Goal: Information Seeking & Learning: Learn about a topic

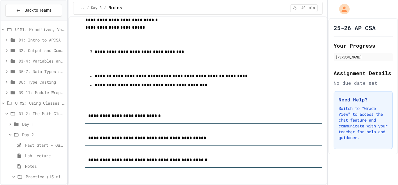
scroll to position [87, 0]
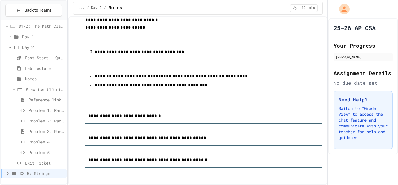
click at [14, 92] on icon at bounding box center [13, 89] width 5 height 5
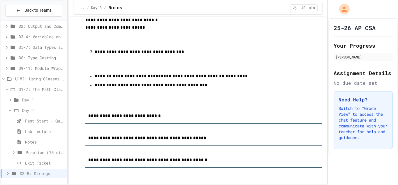
scroll to position [24, 0]
click at [8, 112] on icon at bounding box center [10, 110] width 5 height 5
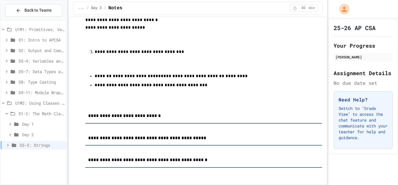
scroll to position [0, 0]
click at [7, 146] on icon at bounding box center [7, 144] width 5 height 5
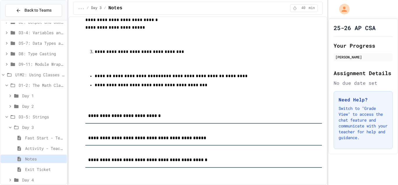
scroll to position [35, 0]
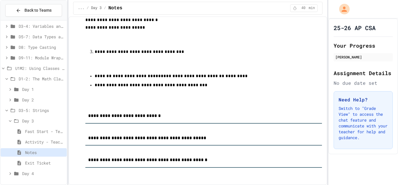
click at [29, 153] on span "Notes" at bounding box center [44, 152] width 39 height 6
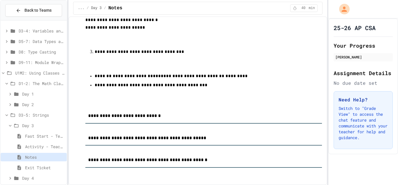
click at [34, 149] on span "Activity - Teacher Only" at bounding box center [44, 146] width 39 height 6
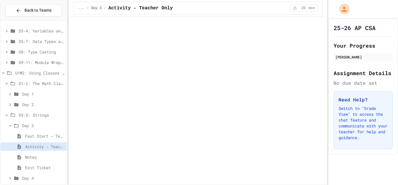
click at [29, 158] on span "Notes" at bounding box center [44, 157] width 39 height 6
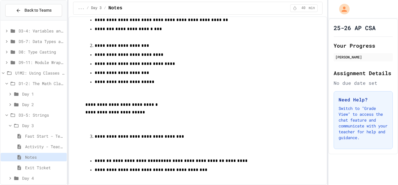
scroll to position [56, 0]
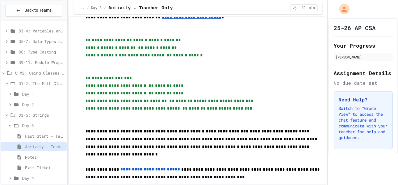
scroll to position [35, 0]
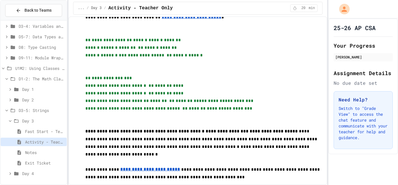
click at [9, 122] on icon at bounding box center [10, 120] width 5 height 5
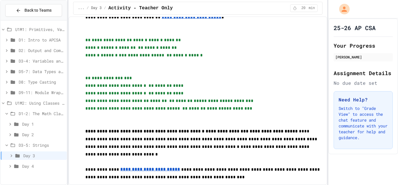
scroll to position [0, 0]
click at [10, 166] on icon at bounding box center [10, 165] width 2 height 3
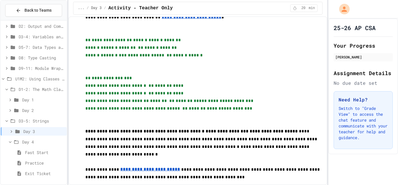
click at [35, 164] on span "Practice" at bounding box center [44, 163] width 39 height 6
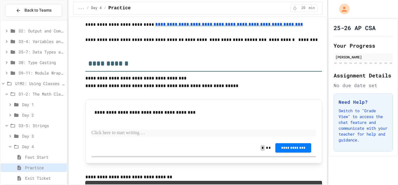
scroll to position [76, 0]
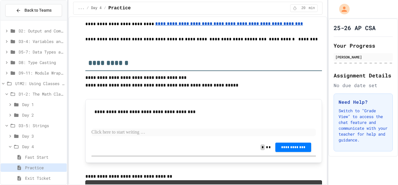
click at [10, 147] on icon at bounding box center [10, 146] width 5 height 5
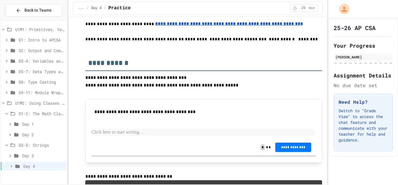
click at [9, 135] on icon at bounding box center [10, 134] width 5 height 5
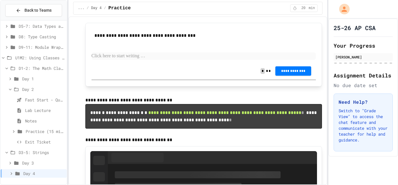
scroll to position [153, 0]
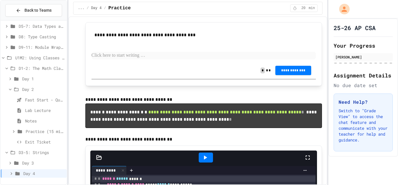
click at [4, 151] on icon at bounding box center [6, 152] width 5 height 5
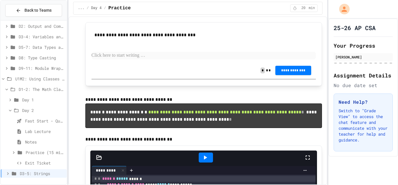
click at [32, 143] on span "Notes" at bounding box center [44, 142] width 39 height 6
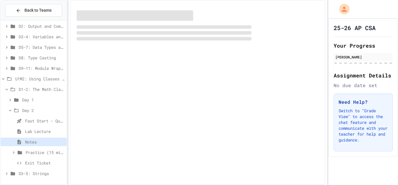
scroll to position [20, 0]
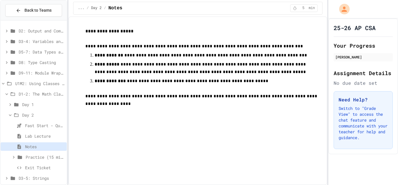
click at [8, 106] on icon at bounding box center [10, 104] width 5 height 5
click at [10, 106] on icon at bounding box center [10, 104] width 5 height 5
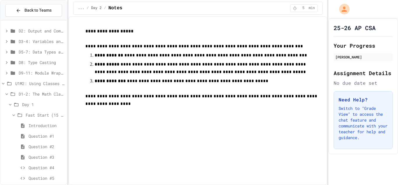
click at [39, 127] on span "Introduction" at bounding box center [47, 125] width 36 height 6
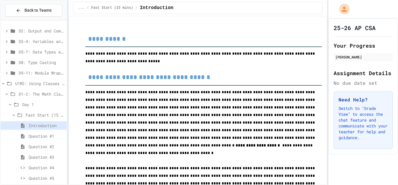
click at [169, 96] on p "**********" at bounding box center [203, 122] width 237 height 68
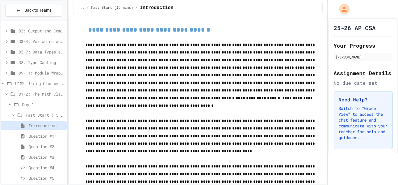
scroll to position [83, 0]
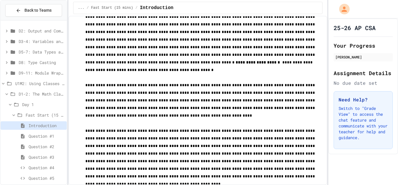
click at [9, 108] on div "Day 1" at bounding box center [34, 104] width 66 height 8
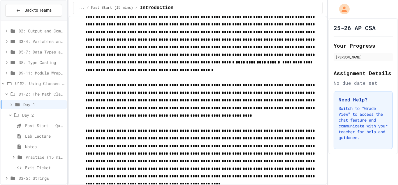
click at [5, 93] on icon at bounding box center [6, 93] width 5 height 5
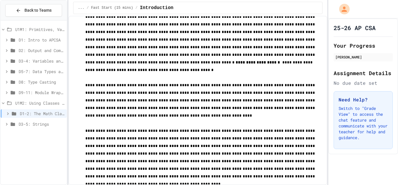
click at [7, 125] on icon at bounding box center [6, 123] width 5 height 5
click at [11, 138] on div "Day 3" at bounding box center [34, 134] width 66 height 8
click at [5, 111] on icon at bounding box center [7, 113] width 5 height 5
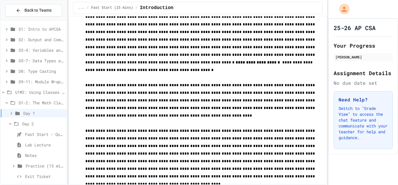
scroll to position [13, 0]
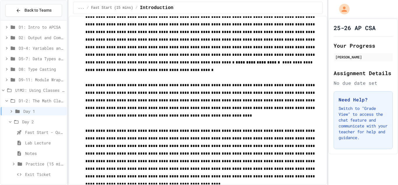
click at [10, 110] on icon at bounding box center [11, 110] width 5 height 5
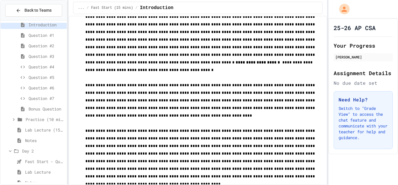
scroll to position [121, 0]
click at [34, 129] on span "Lab Lecture (15 mins)" at bounding box center [44, 128] width 39 height 6
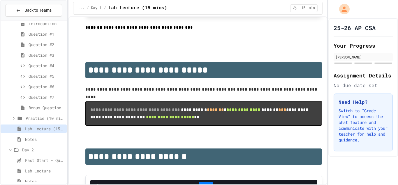
scroll to position [309, 0]
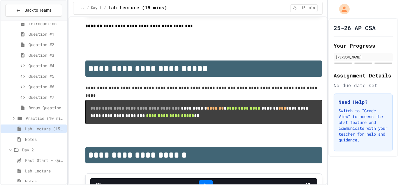
click at [199, 108] on code "**********" at bounding box center [199, 112] width 219 height 12
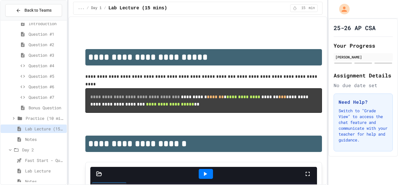
scroll to position [321, 0]
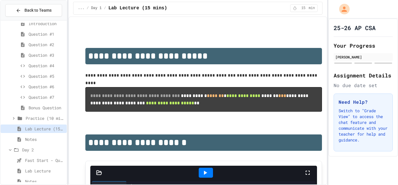
click at [180, 93] on span "**********" at bounding box center [135, 95] width 90 height 4
click at [187, 95] on code "**********" at bounding box center [199, 99] width 219 height 12
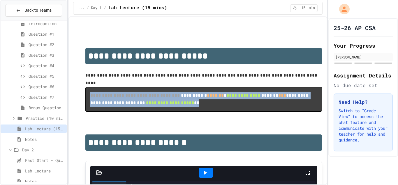
click at [278, 95] on span "***" at bounding box center [282, 95] width 8 height 4
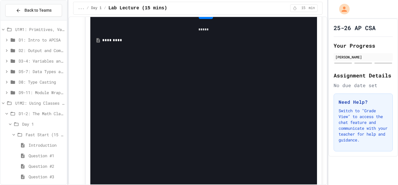
scroll to position [822, 0]
click at [120, 36] on div "*********" at bounding box center [207, 39] width 211 height 6
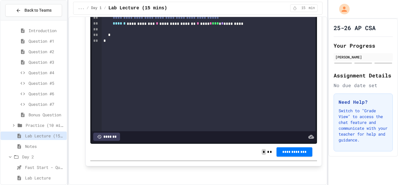
scroll to position [119, 0]
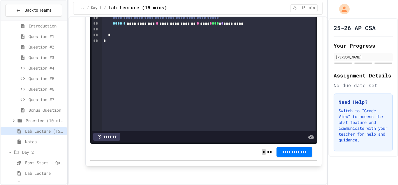
click at [30, 143] on span "Notes" at bounding box center [44, 141] width 39 height 6
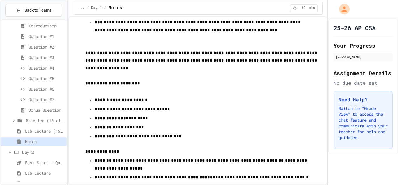
scroll to position [99, 0]
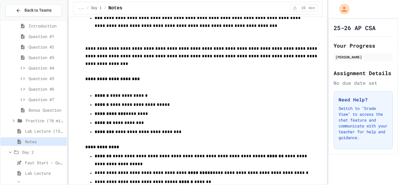
click at [40, 136] on div "Lab Lecture (15 mins)" at bounding box center [34, 132] width 66 height 10
click at [40, 135] on div "Lab Lecture (15 mins)" at bounding box center [34, 131] width 66 height 8
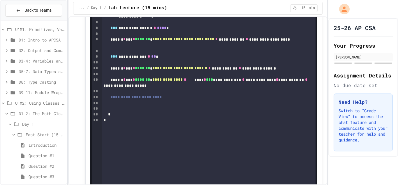
click at [2, 110] on div "D1-2: The Math Class" at bounding box center [34, 113] width 66 height 8
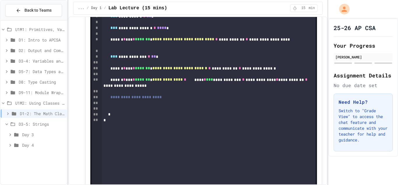
click at [8, 114] on icon at bounding box center [7, 113] width 5 height 5
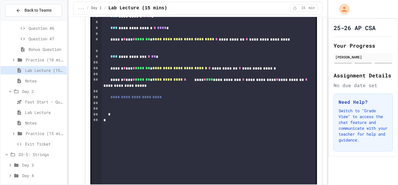
scroll to position [182, 0]
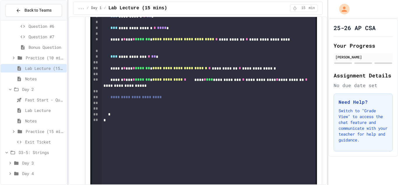
click at [11, 133] on icon at bounding box center [13, 131] width 5 height 5
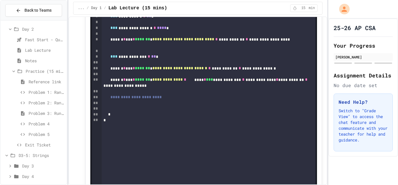
scroll to position [245, 0]
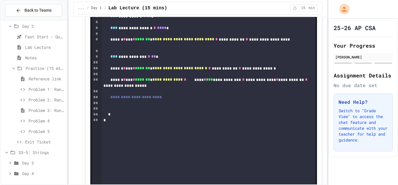
click at [39, 121] on span "Problem 4" at bounding box center [47, 121] width 36 height 6
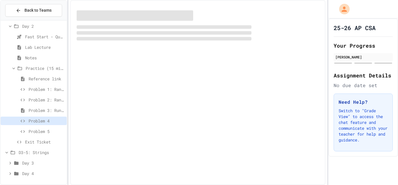
scroll to position [240, 0]
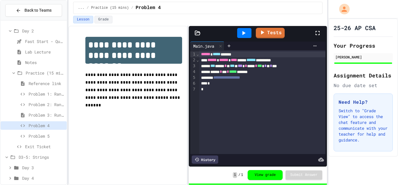
click at [39, 139] on span "Problem 5" at bounding box center [47, 136] width 36 height 6
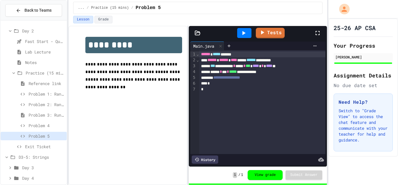
click at [43, 105] on span "Problem 2: Random integer between 25-75" at bounding box center [47, 104] width 36 height 6
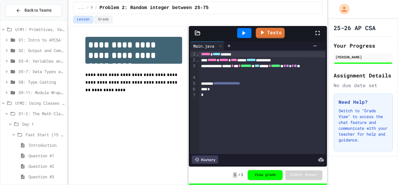
click at [8, 126] on icon at bounding box center [10, 123] width 5 height 5
click at [9, 135] on icon at bounding box center [10, 134] width 5 height 5
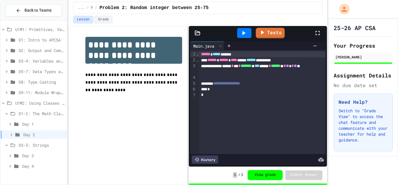
click at [8, 156] on icon at bounding box center [10, 155] width 5 height 5
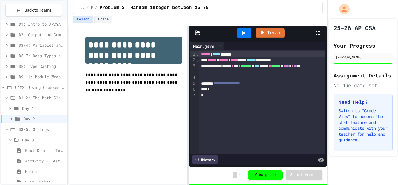
scroll to position [18, 0]
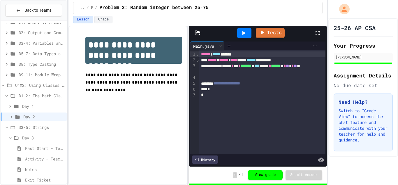
click at [32, 170] on span "Notes" at bounding box center [44, 169] width 39 height 6
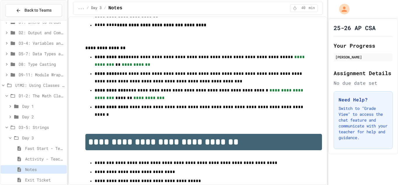
scroll to position [35, 0]
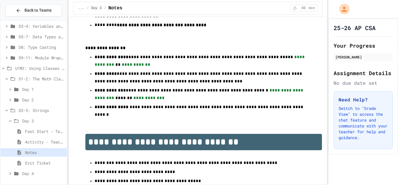
click at [9, 175] on icon at bounding box center [10, 173] width 5 height 5
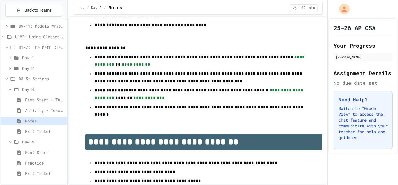
click at [37, 161] on span "Practice" at bounding box center [44, 163] width 39 height 6
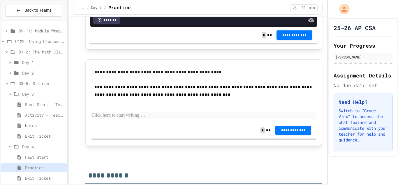
scroll to position [494, 0]
